Goal: Information Seeking & Learning: Learn about a topic

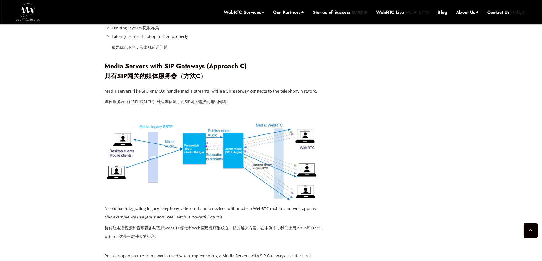
scroll to position [2229, 0]
click at [50, 195] on div "[DATE] 2025年7月17日 [PERSON_NAME] [PERSON_NAME]斯 Comments Off on WebRTC SIP Integ…" at bounding box center [298, 45] width 596 height 3810
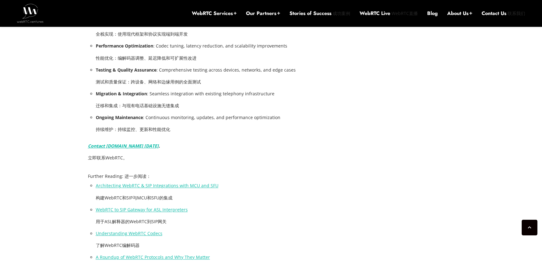
scroll to position [3937, 0]
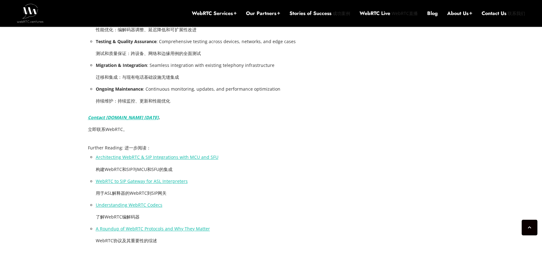
click at [169, 154] on link "Architecting WebRTC & SIP Integrations with MCU and SFU" at bounding box center [157, 157] width 123 height 6
click at [148, 178] on link "WebRTC to SIP Gateway for ASL Interpreters" at bounding box center [142, 181] width 92 height 6
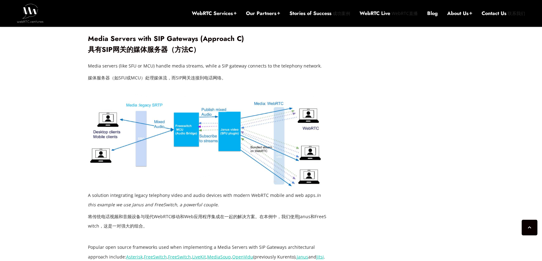
scroll to position [2229, 0]
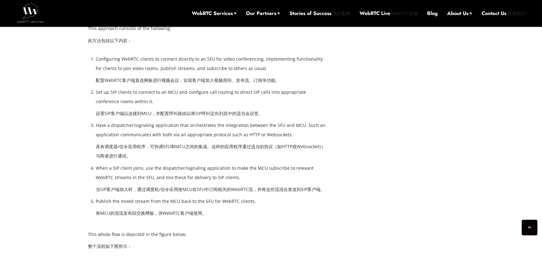
scroll to position [2210, 0]
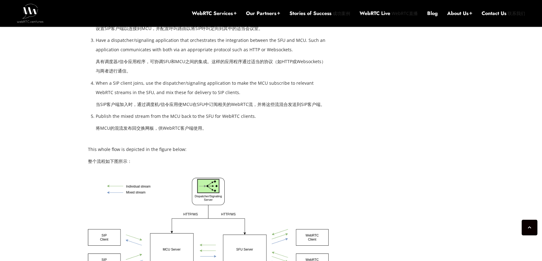
scroll to position [2352, 0]
